Goal: Information Seeking & Learning: Learn about a topic

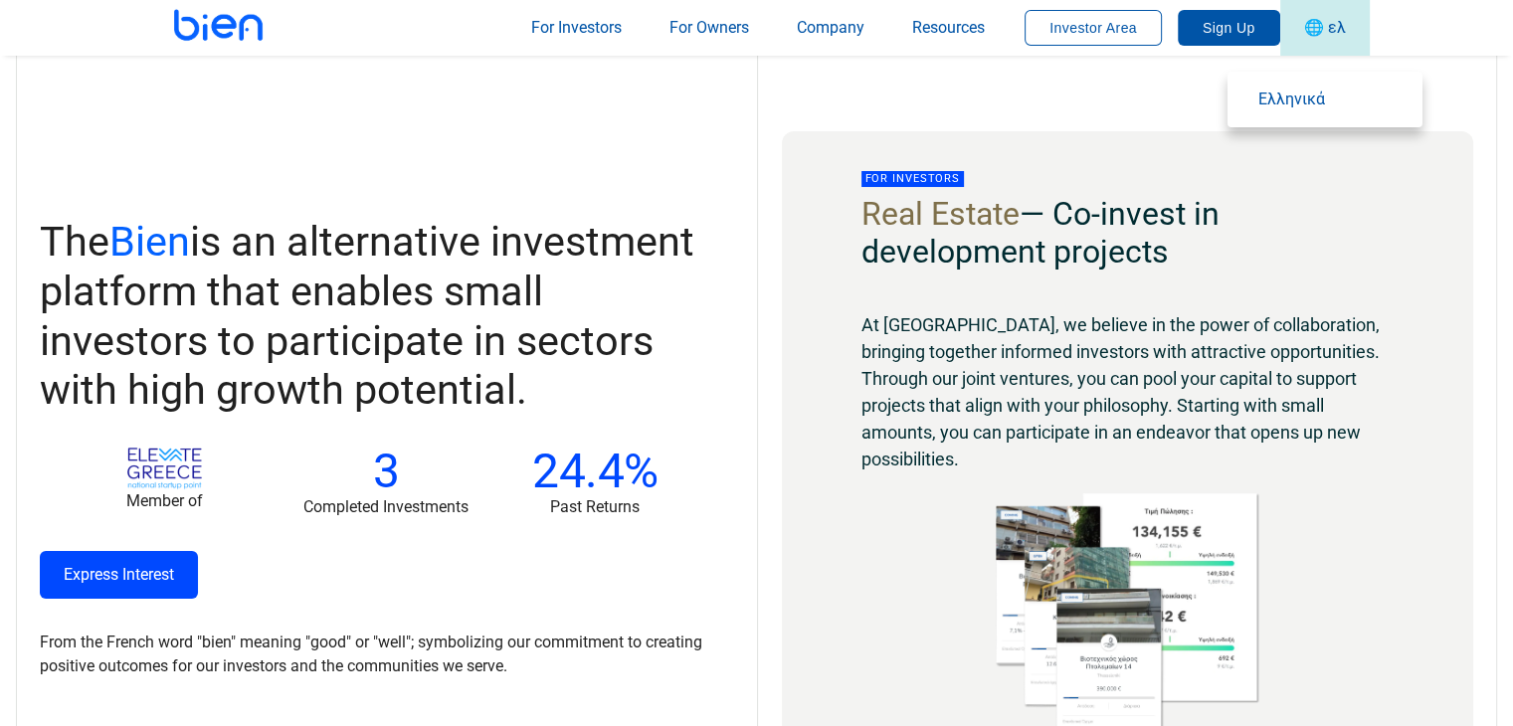
click at [1337, 36] on span "🌐 ελ" at bounding box center [1325, 27] width 42 height 19
click at [1272, 88] on span "Ελληνικά" at bounding box center [1331, 100] width 147 height 24
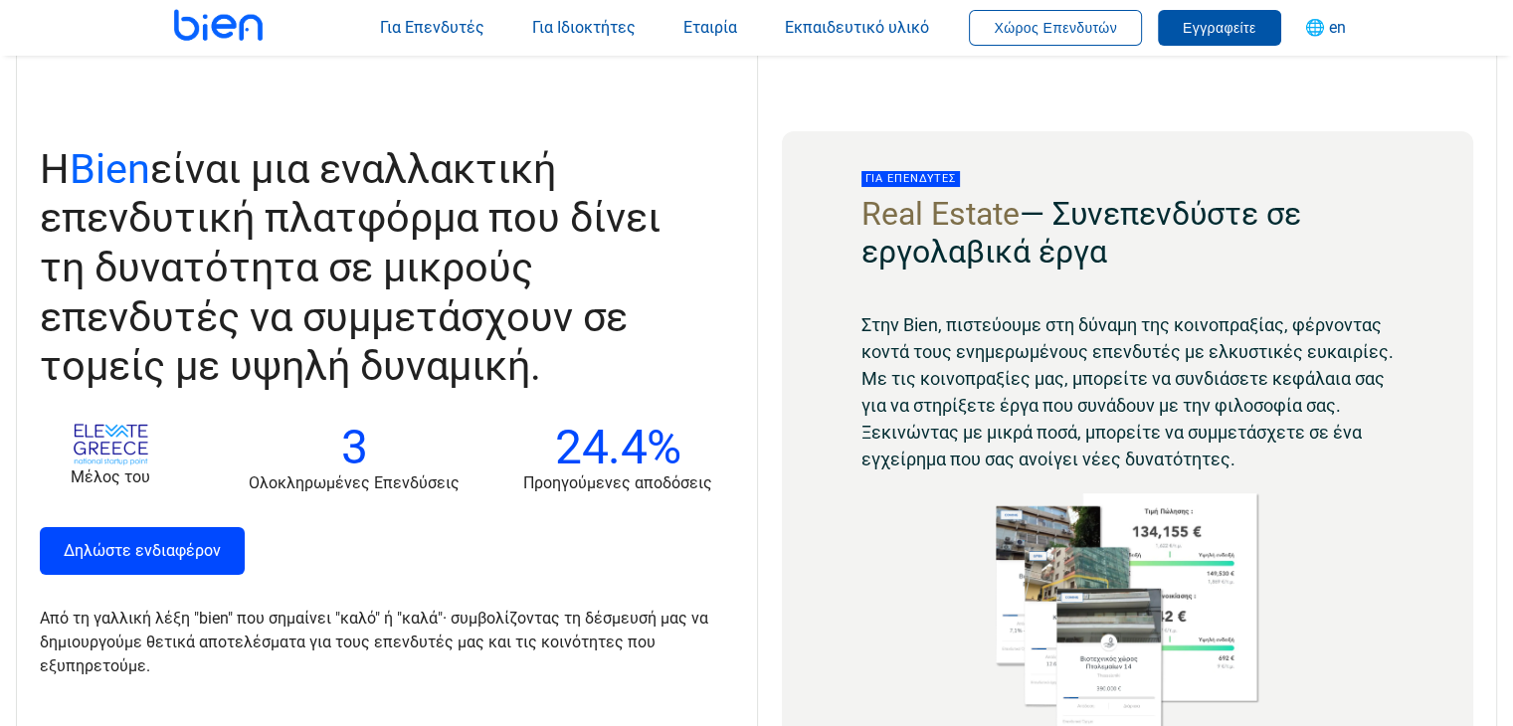
click at [548, 573] on p "Δηλώστε ενδιαφέρον" at bounding box center [374, 551] width 669 height 48
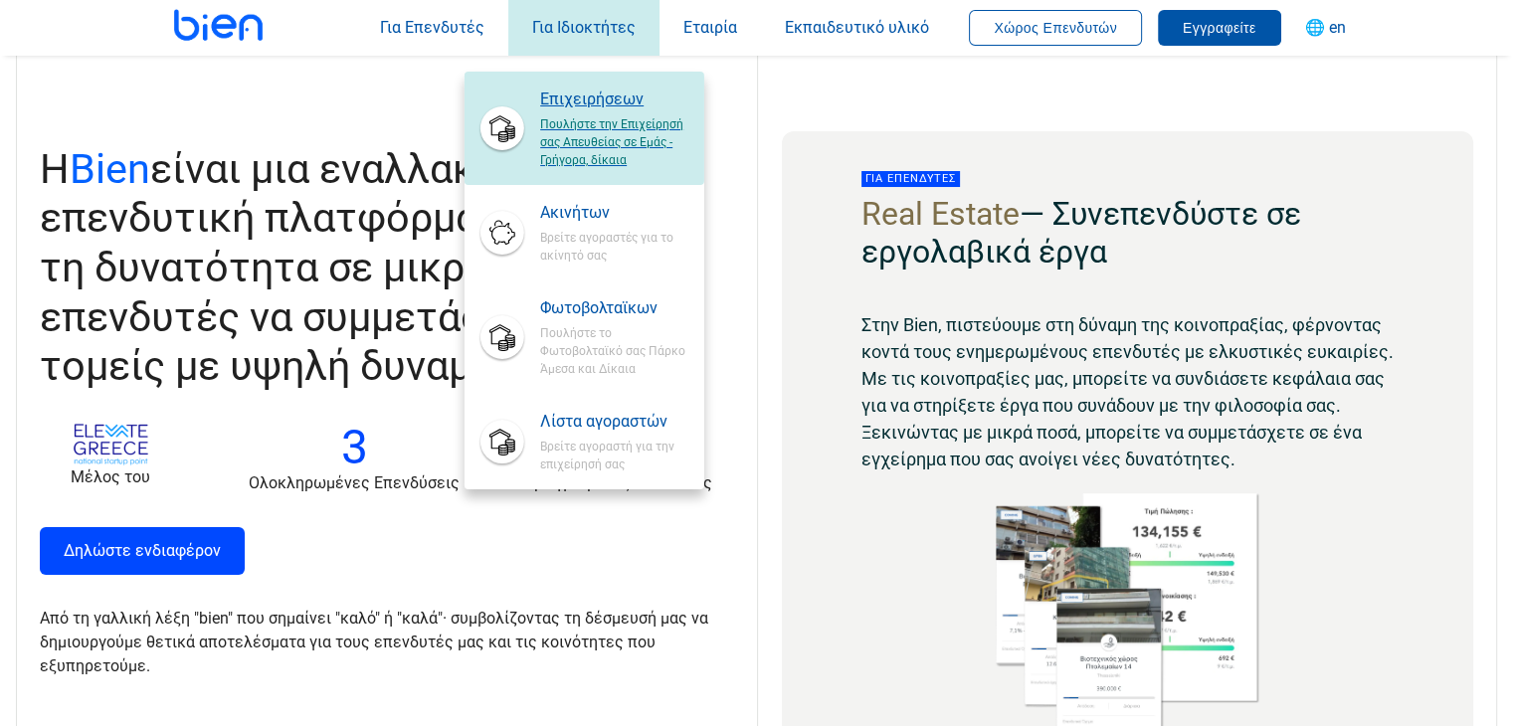
click at [564, 104] on span "Επιχειρήσεων" at bounding box center [613, 100] width 147 height 24
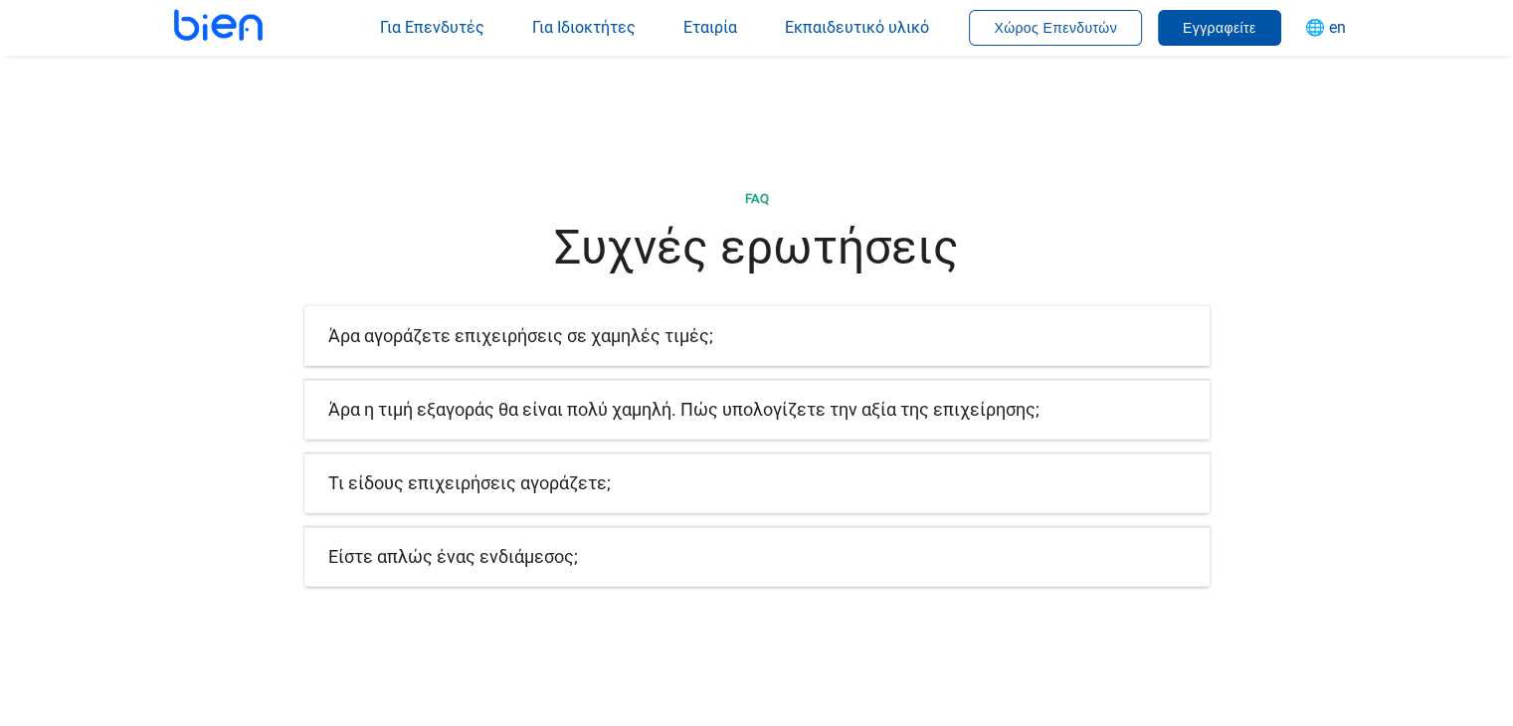
scroll to position [3482, 0]
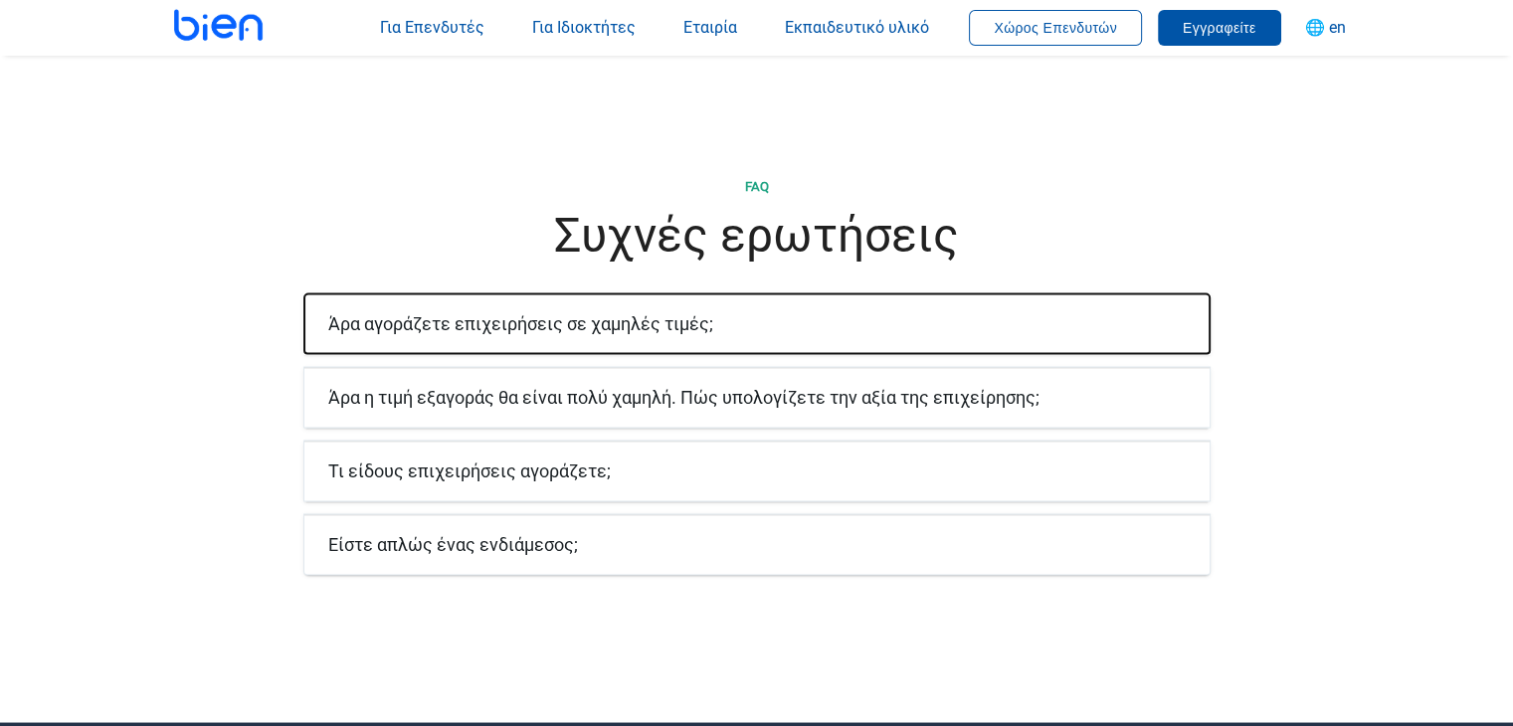
click at [672, 312] on font "Άρα αγοράζετε επιχειρήσεις σε χαμηλές τιμές;" at bounding box center [520, 322] width 385 height 21
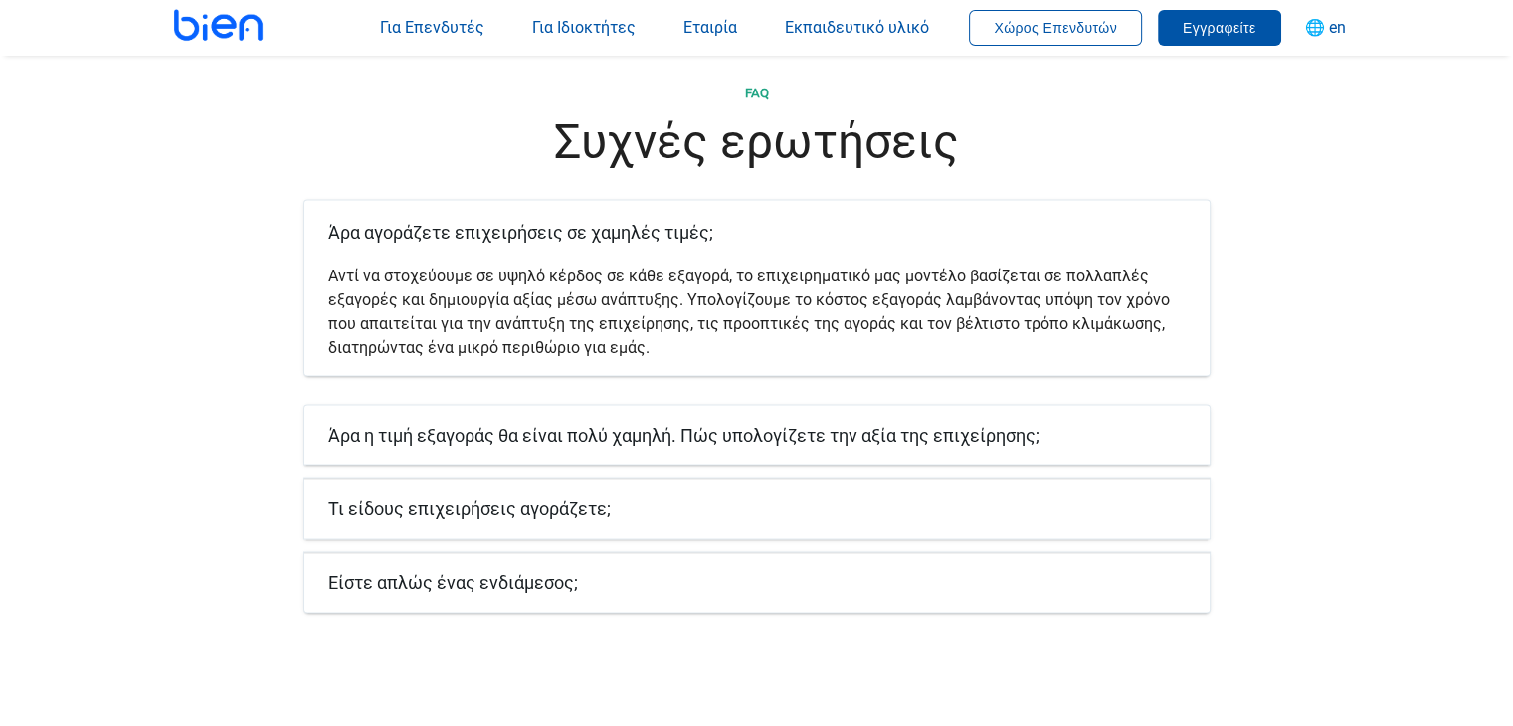
scroll to position [3681, 0]
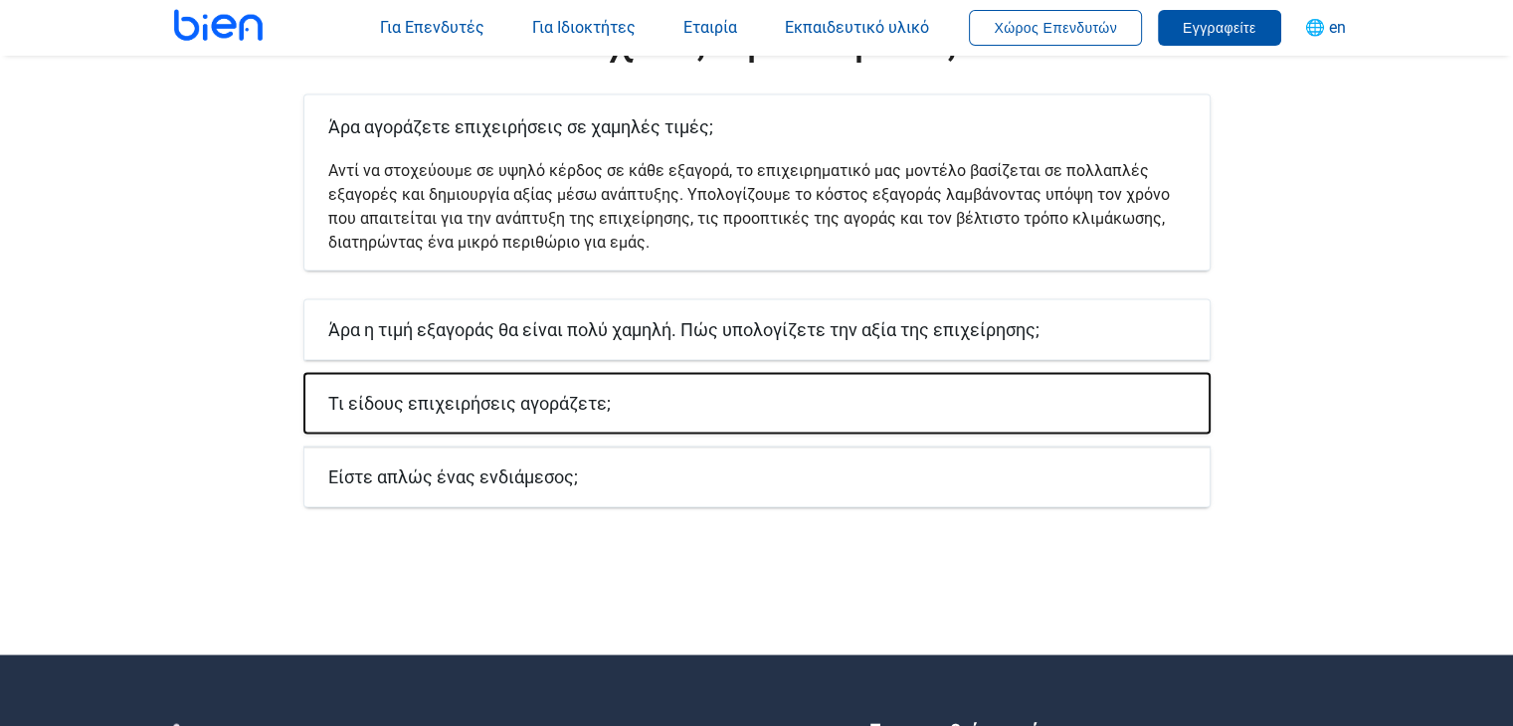
click at [583, 392] on font "Τι είδους επιχειρήσεις αγοράζετε;" at bounding box center [469, 402] width 283 height 21
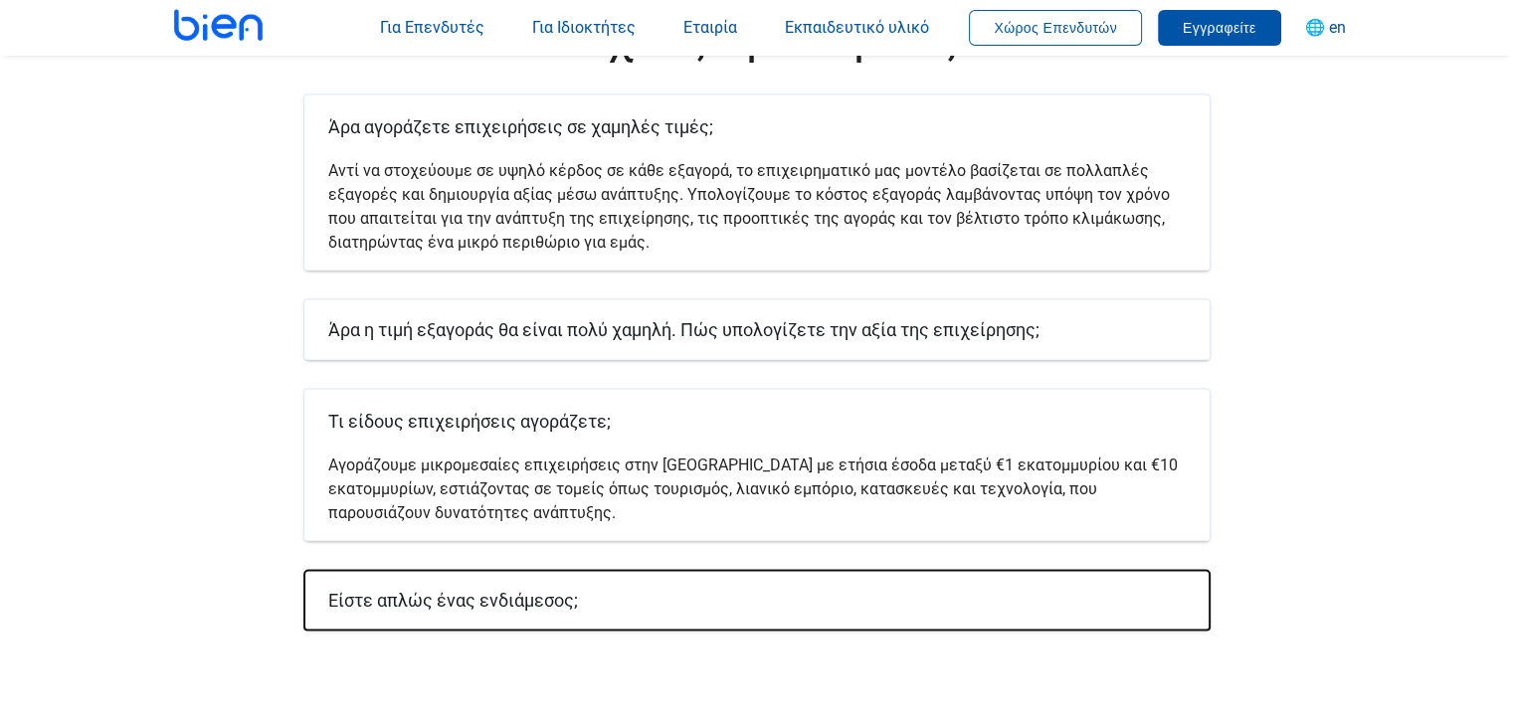
click at [497, 589] on font "Είστε απλώς ένας ενδιάμεσος;" at bounding box center [453, 599] width 250 height 21
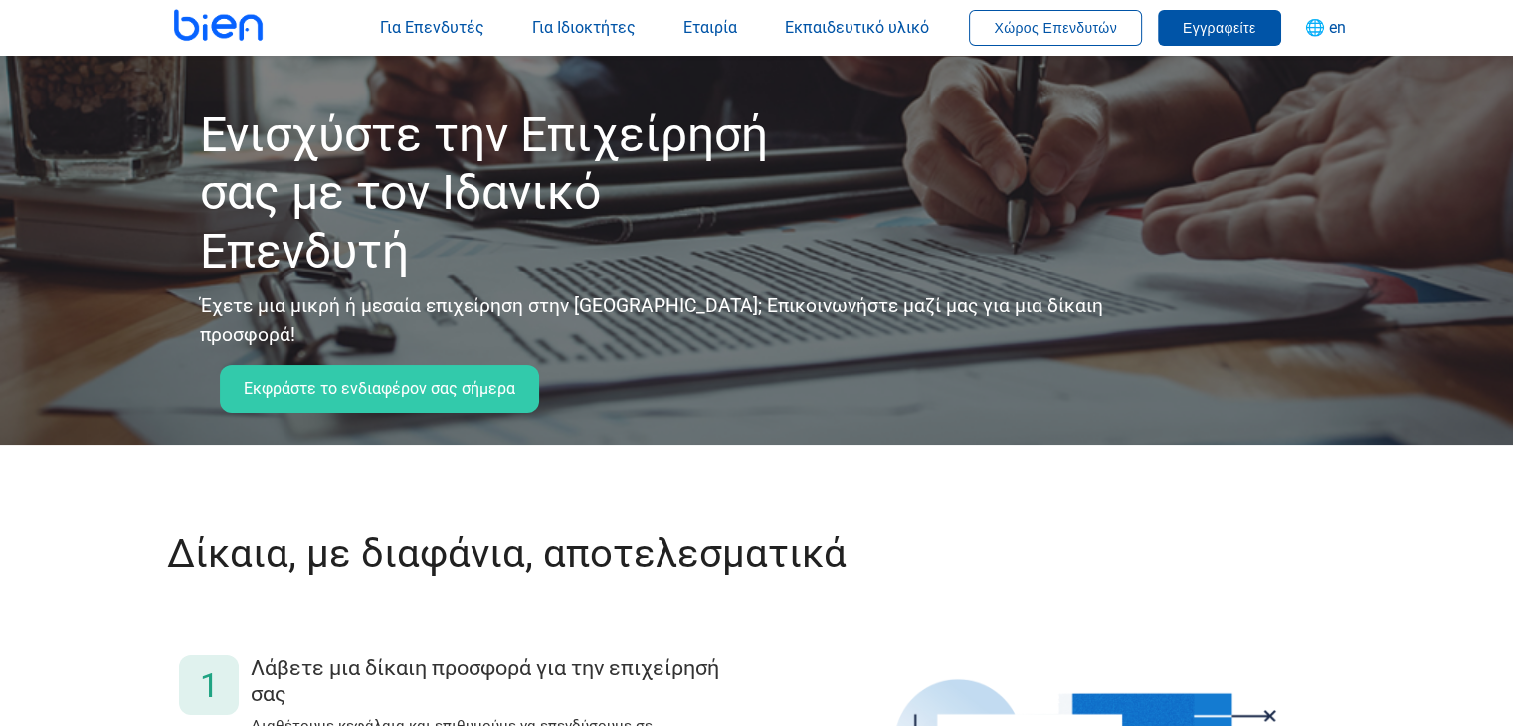
scroll to position [0, 0]
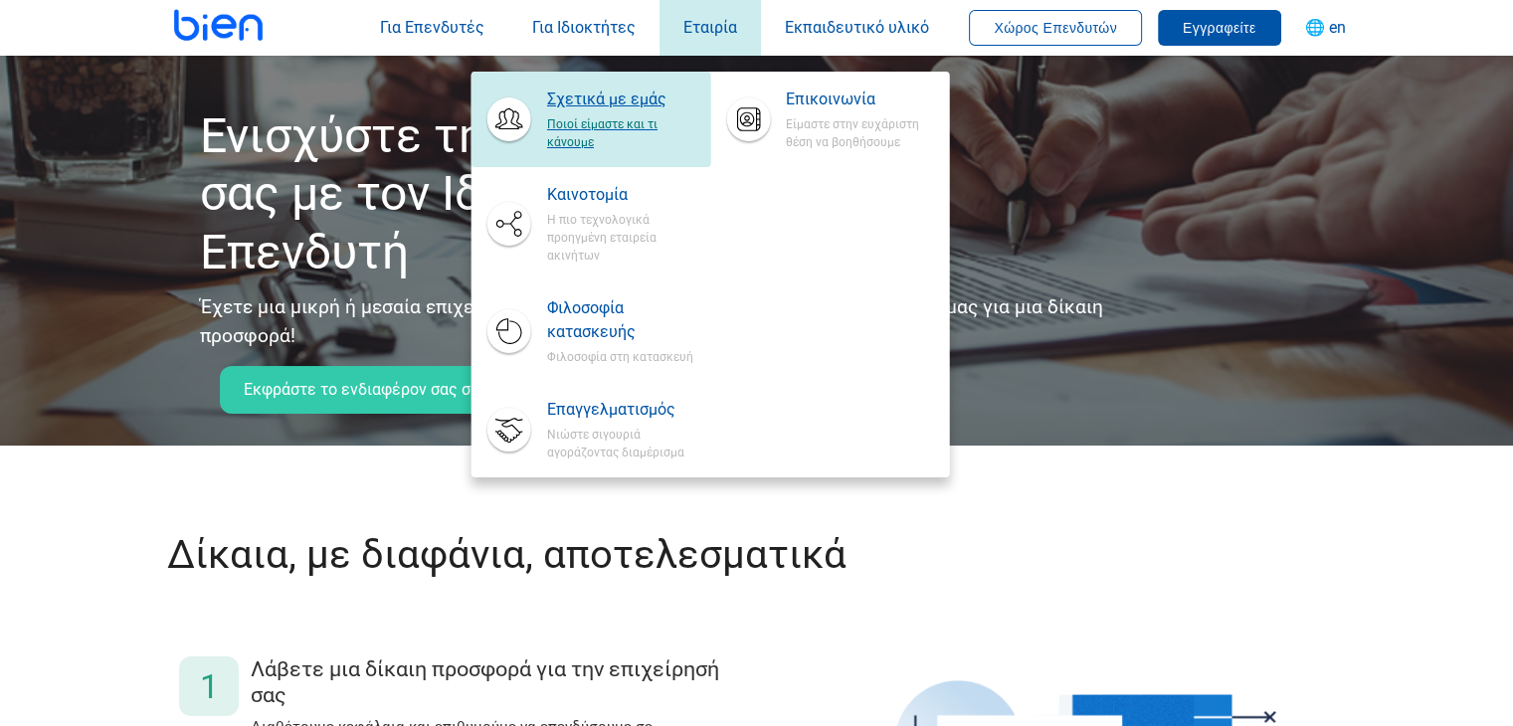
click at [672, 107] on span "Σχετικά με εμάς" at bounding box center [620, 100] width 147 height 24
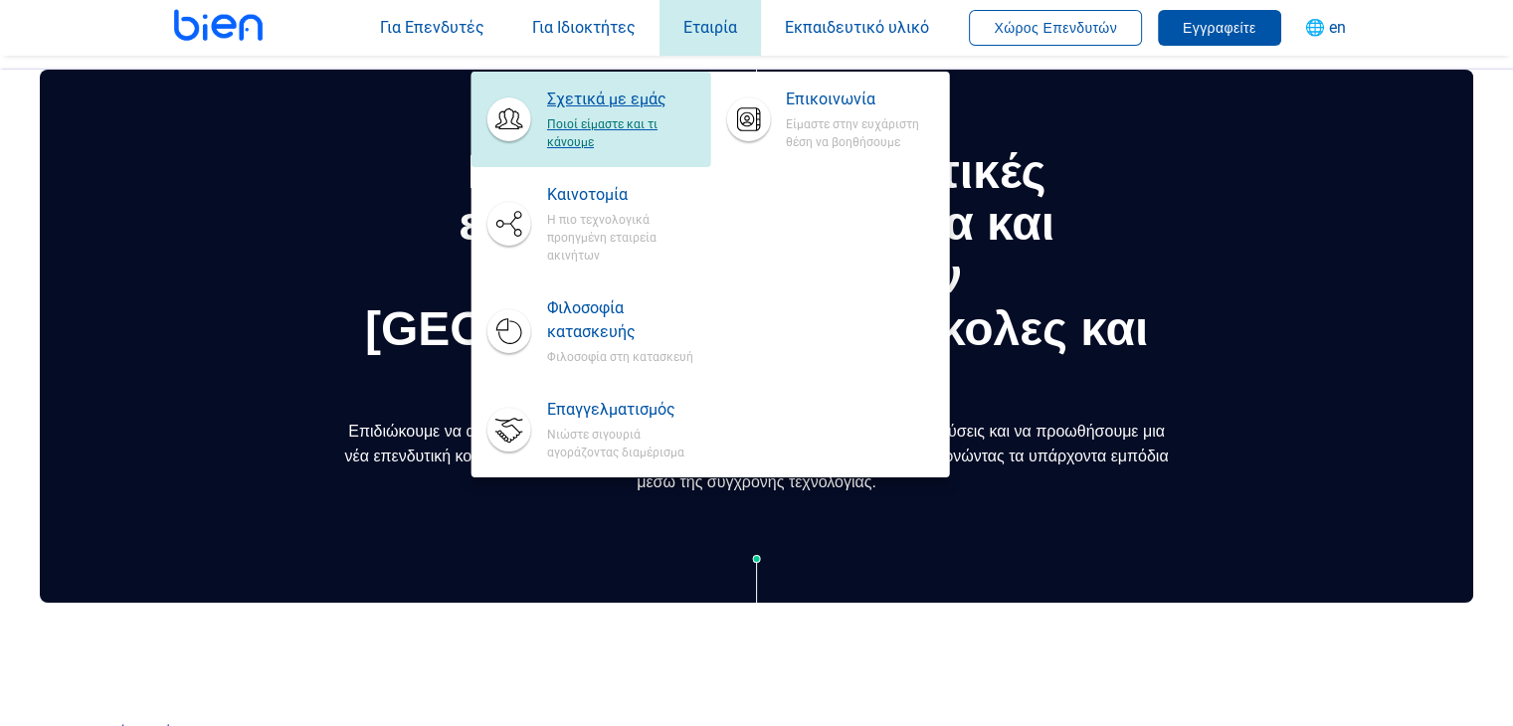
click at [641, 102] on span "Σχετικά με εμάς" at bounding box center [620, 100] width 147 height 24
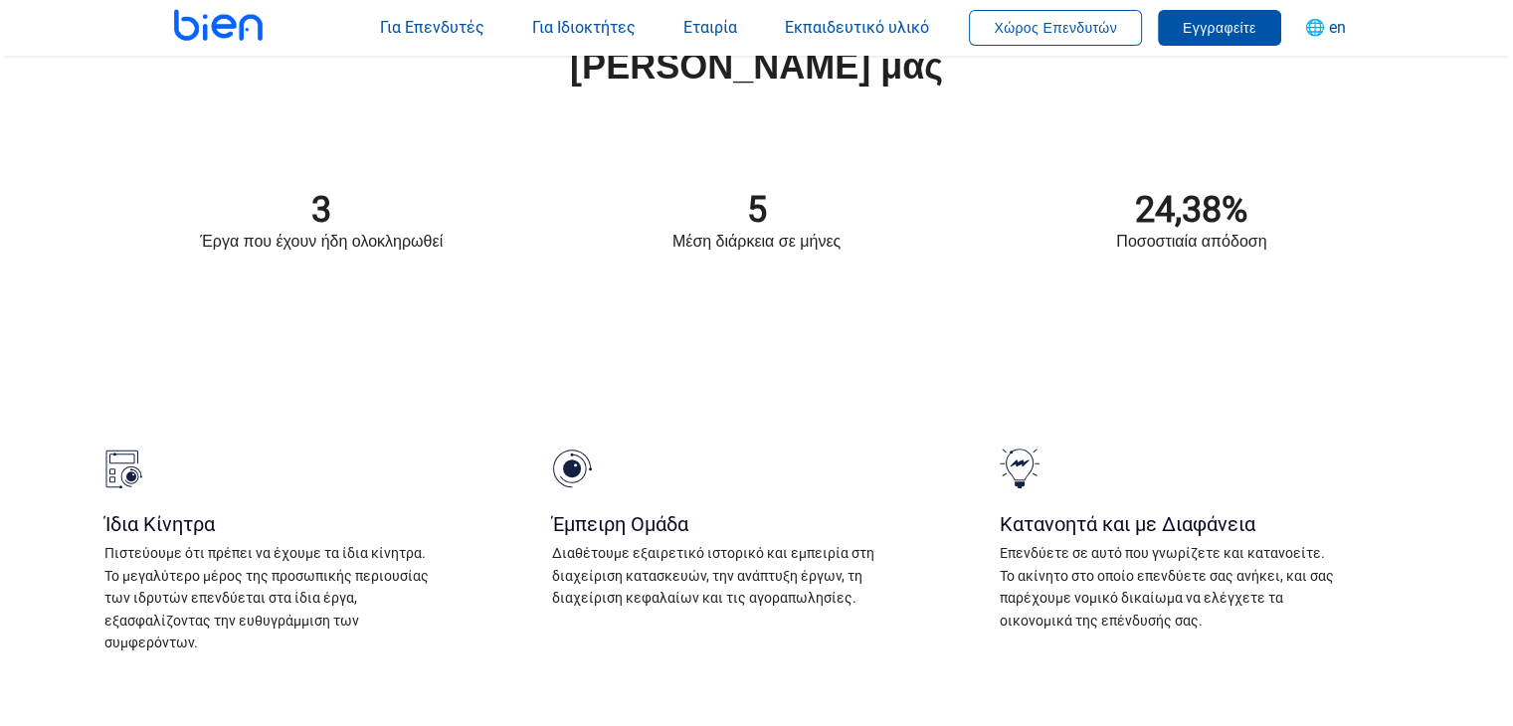
scroll to position [1393, 0]
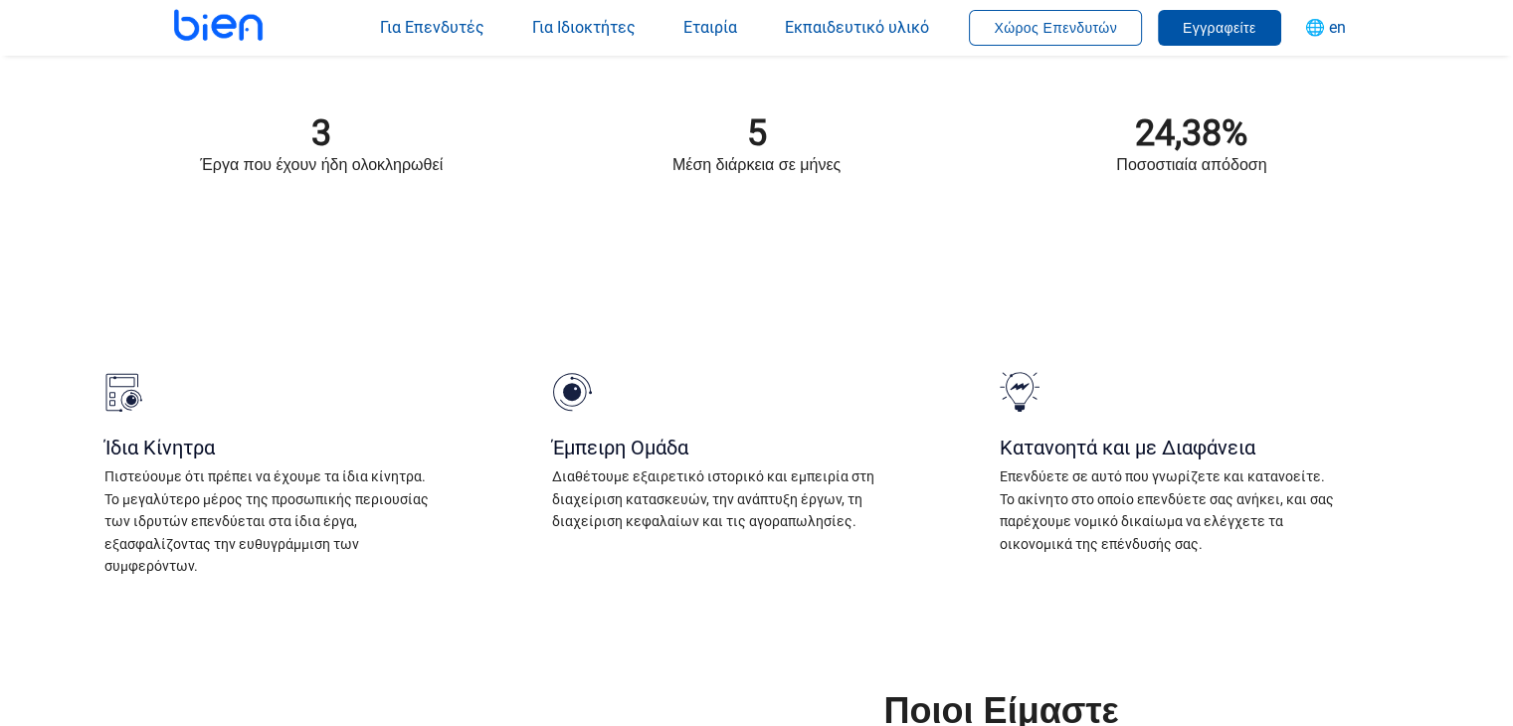
click at [761, 170] on div "Μέση διάρκεια σε μήνες" at bounding box center [756, 164] width 435 height 27
click at [761, 169] on div "Μέση διάρκεια σε μήνες" at bounding box center [756, 164] width 435 height 27
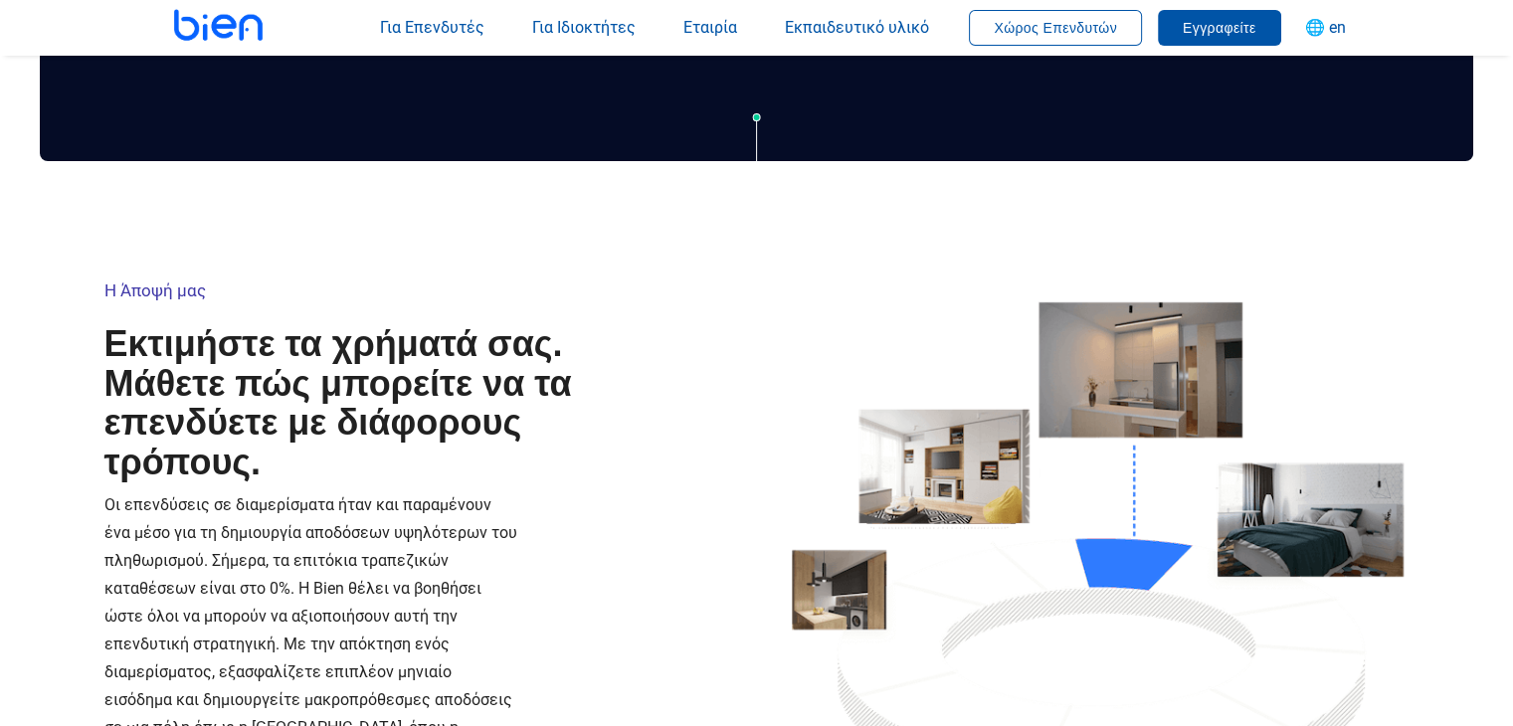
scroll to position [0, 0]
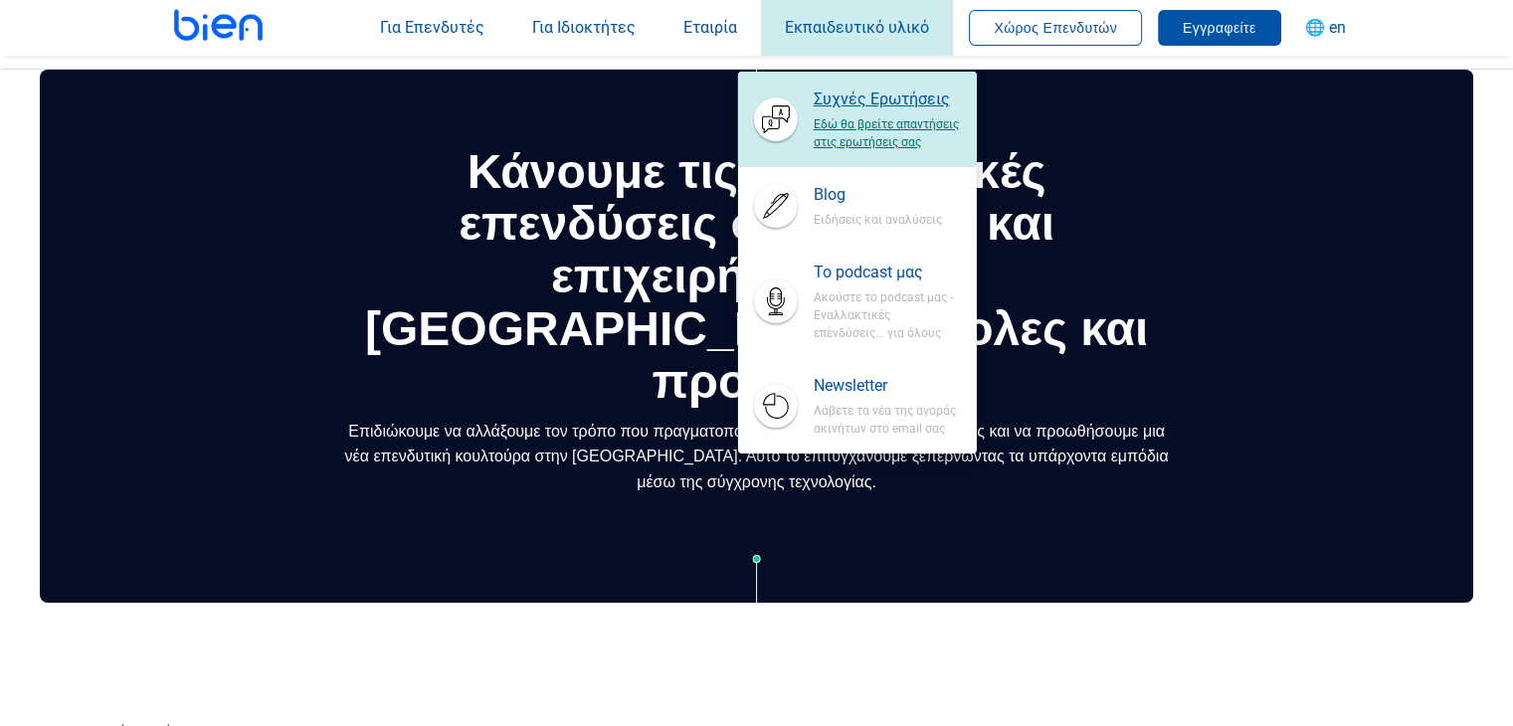
click at [867, 114] on span "Εδώ θα βρείτε απαντήσεις στις ερωτήσεις σας" at bounding box center [887, 131] width 147 height 40
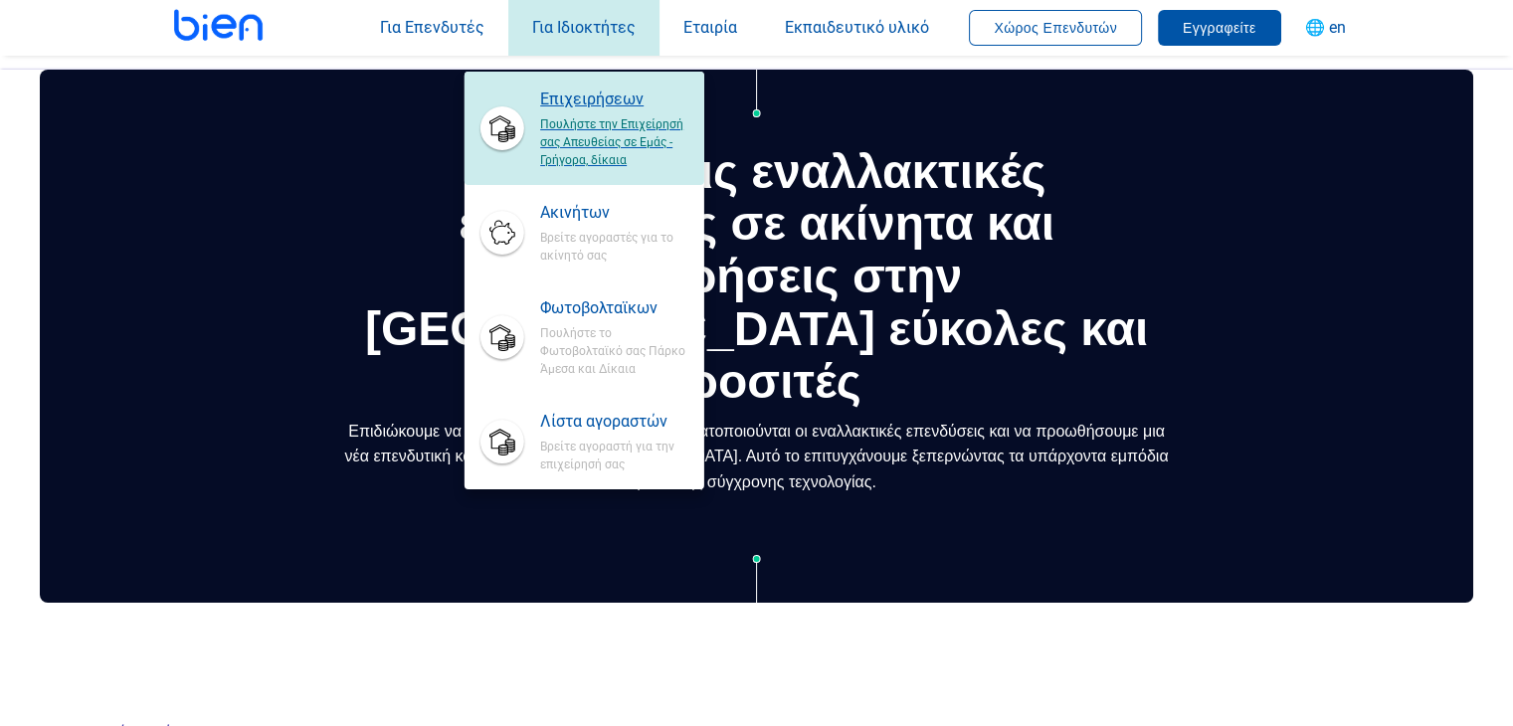
click at [606, 164] on span "Πουλήστε την Επιχείρησή σας Απευθείας σε Εμάς - Γρήγορα, δίκαια" at bounding box center [613, 140] width 147 height 58
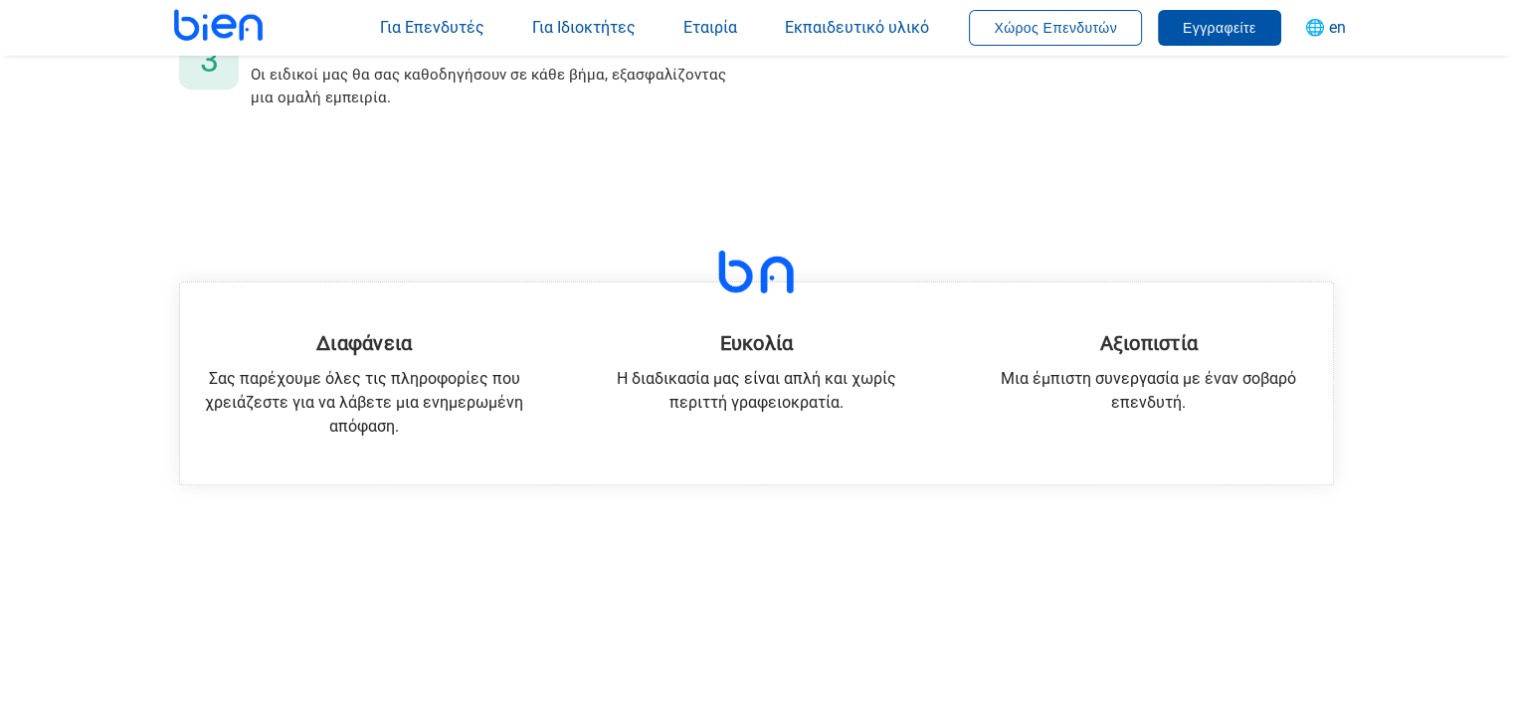
scroll to position [995, 0]
